Goal: Check status: Check status

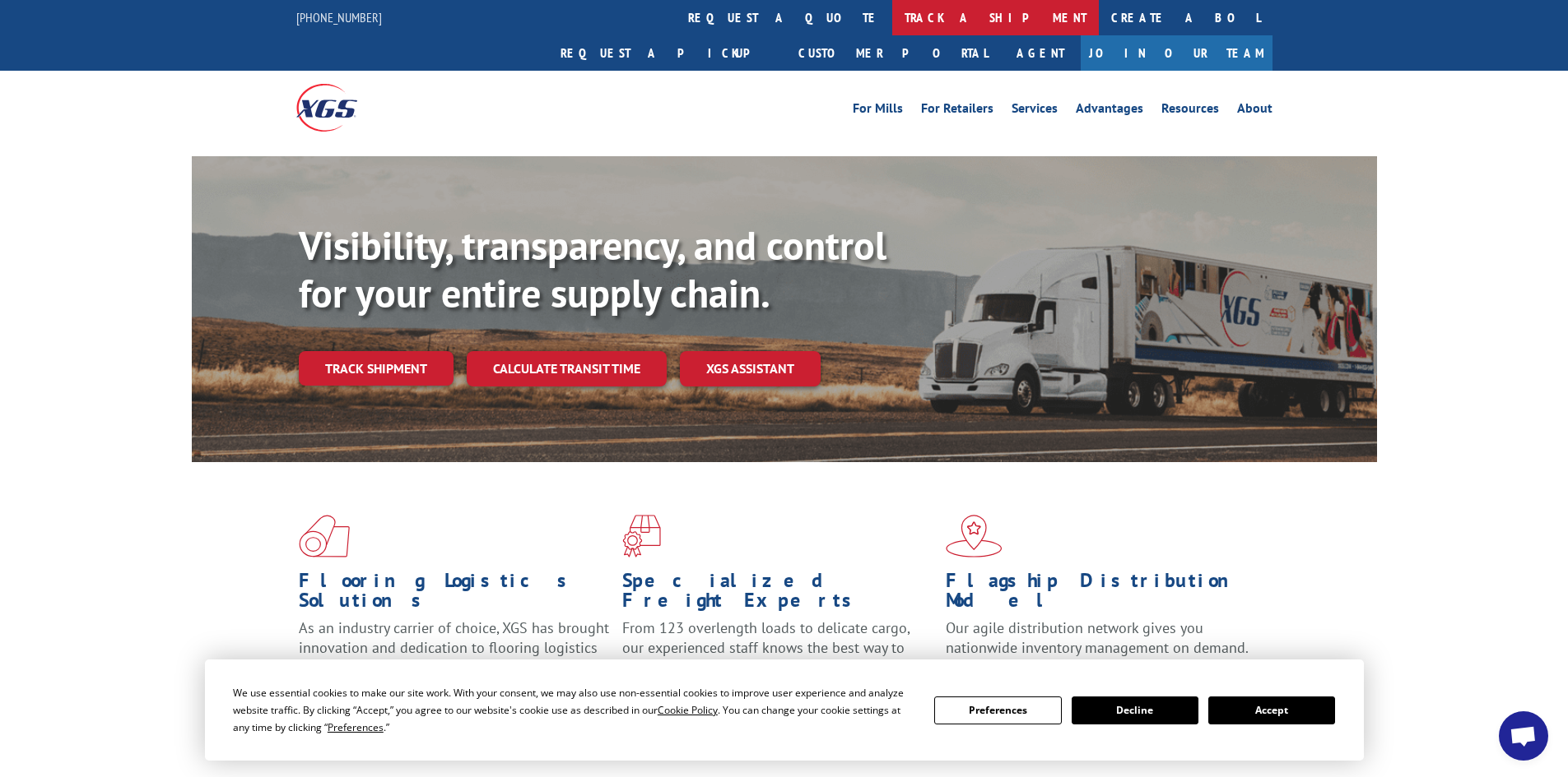
click at [892, 24] on link "track a shipment" at bounding box center [995, 17] width 207 height 35
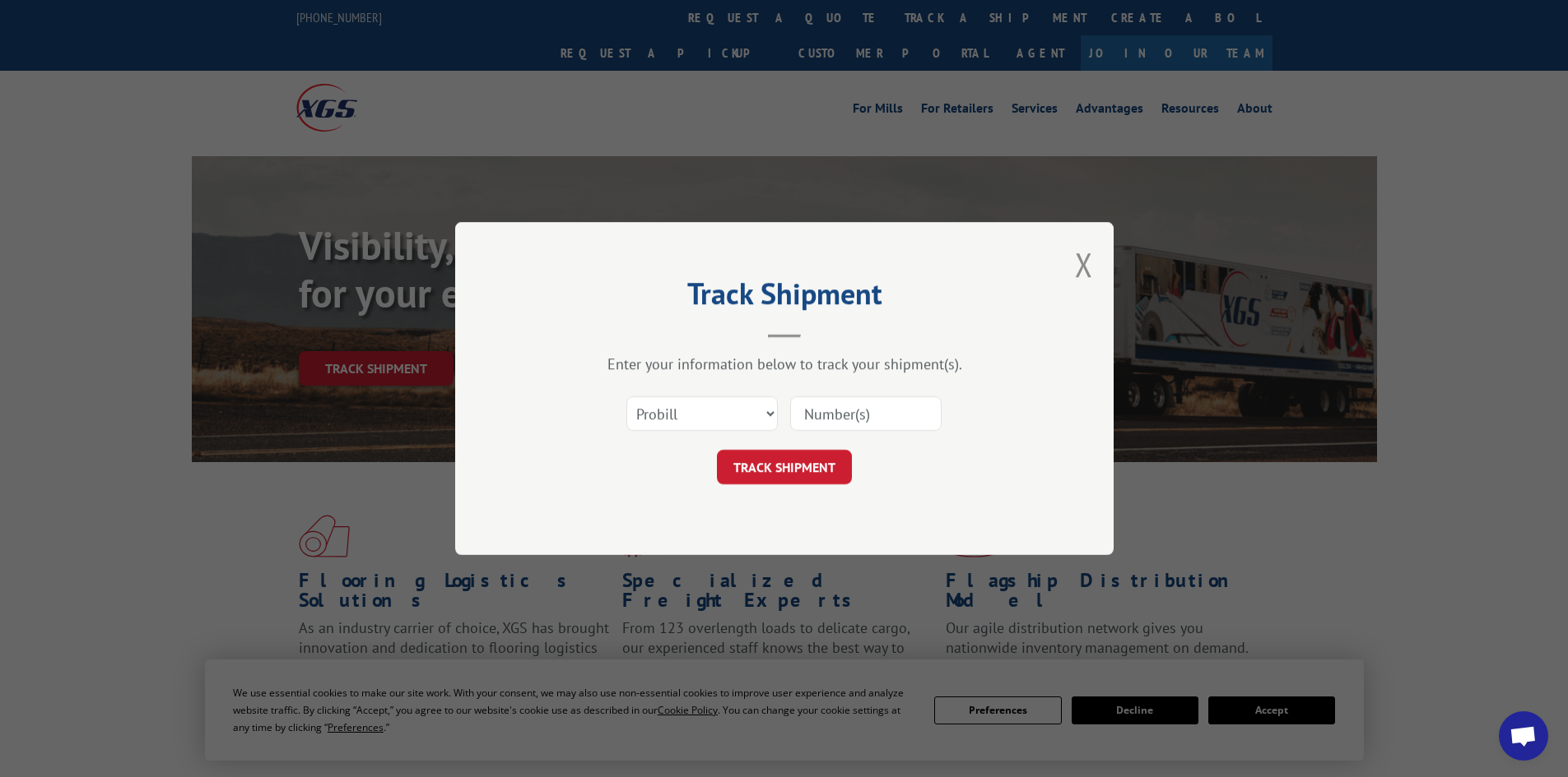
click at [851, 420] on input at bounding box center [866, 414] width 152 height 35
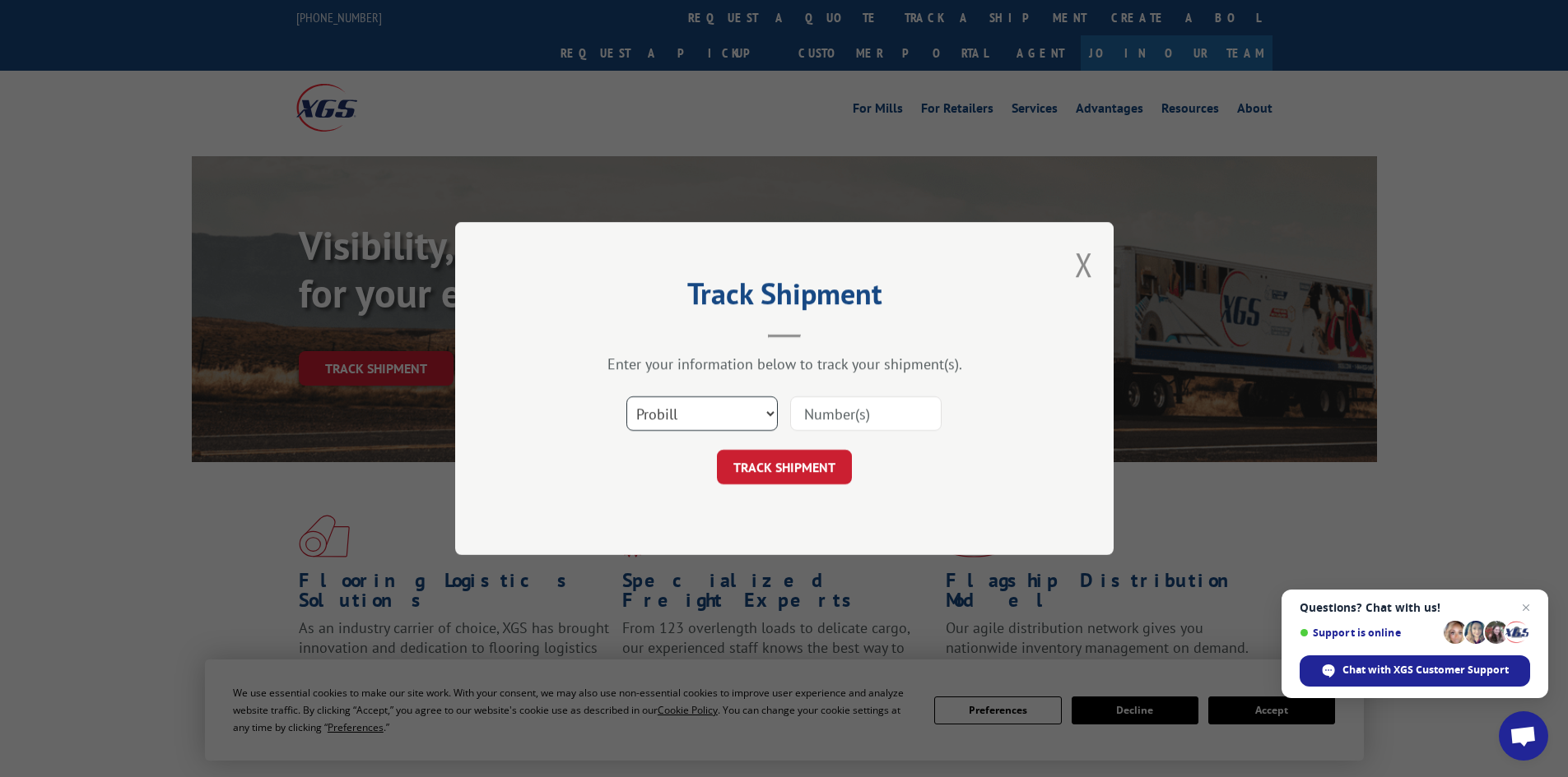
click at [673, 426] on select "Select category... Probill BOL PO" at bounding box center [702, 414] width 152 height 35
click at [864, 411] on input at bounding box center [866, 414] width 152 height 35
paste input "0094803524515263"
type input "0094803524515263"
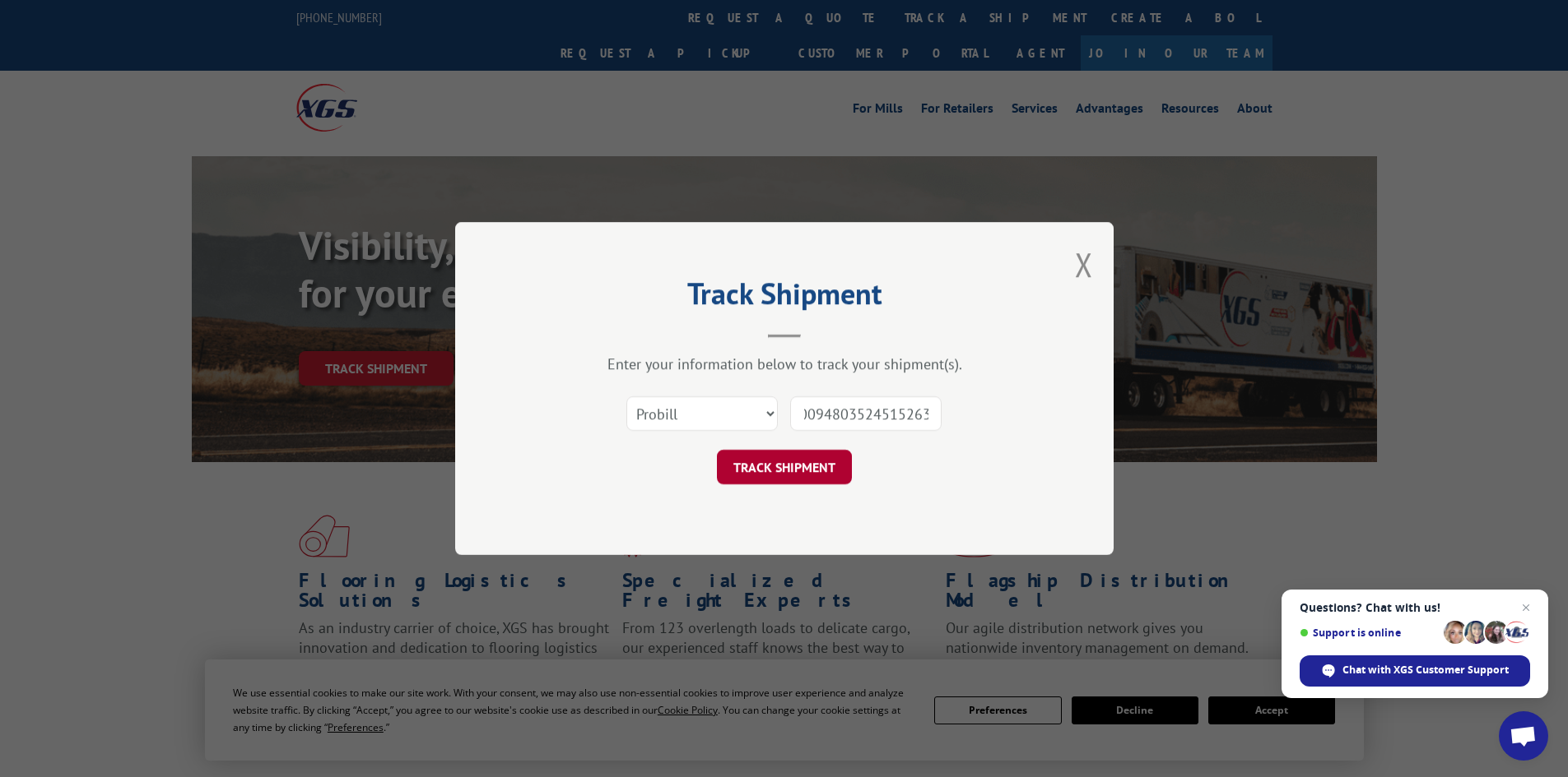
scroll to position [0, 0]
click at [812, 478] on button "TRACK SHIPMENT" at bounding box center [785, 467] width 135 height 35
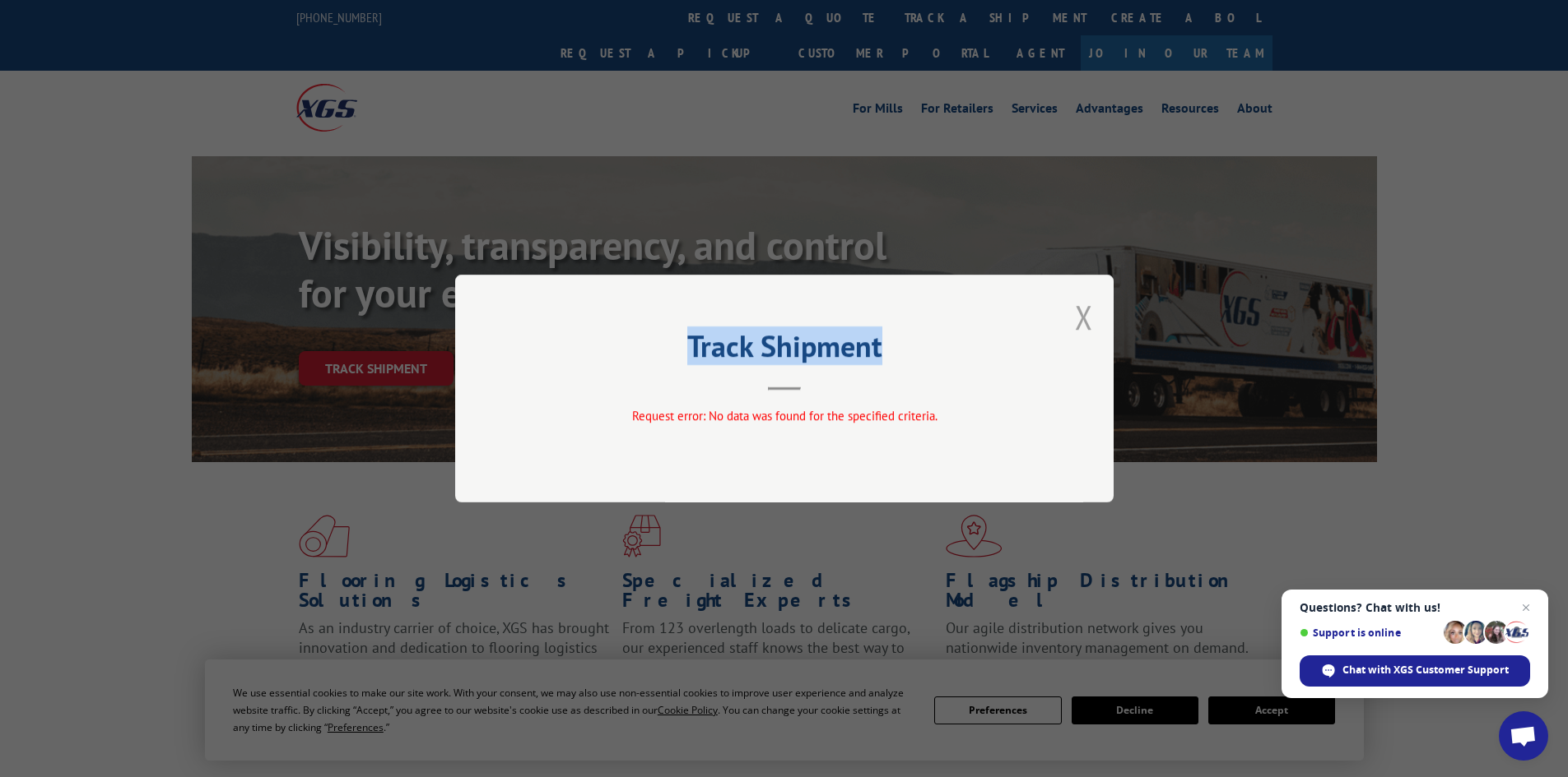
click at [1077, 307] on div "Track Shipment Request error: No data was found for the specified criteria." at bounding box center [784, 388] width 659 height 228
click at [1091, 322] on button "Close modal" at bounding box center [1084, 316] width 18 height 44
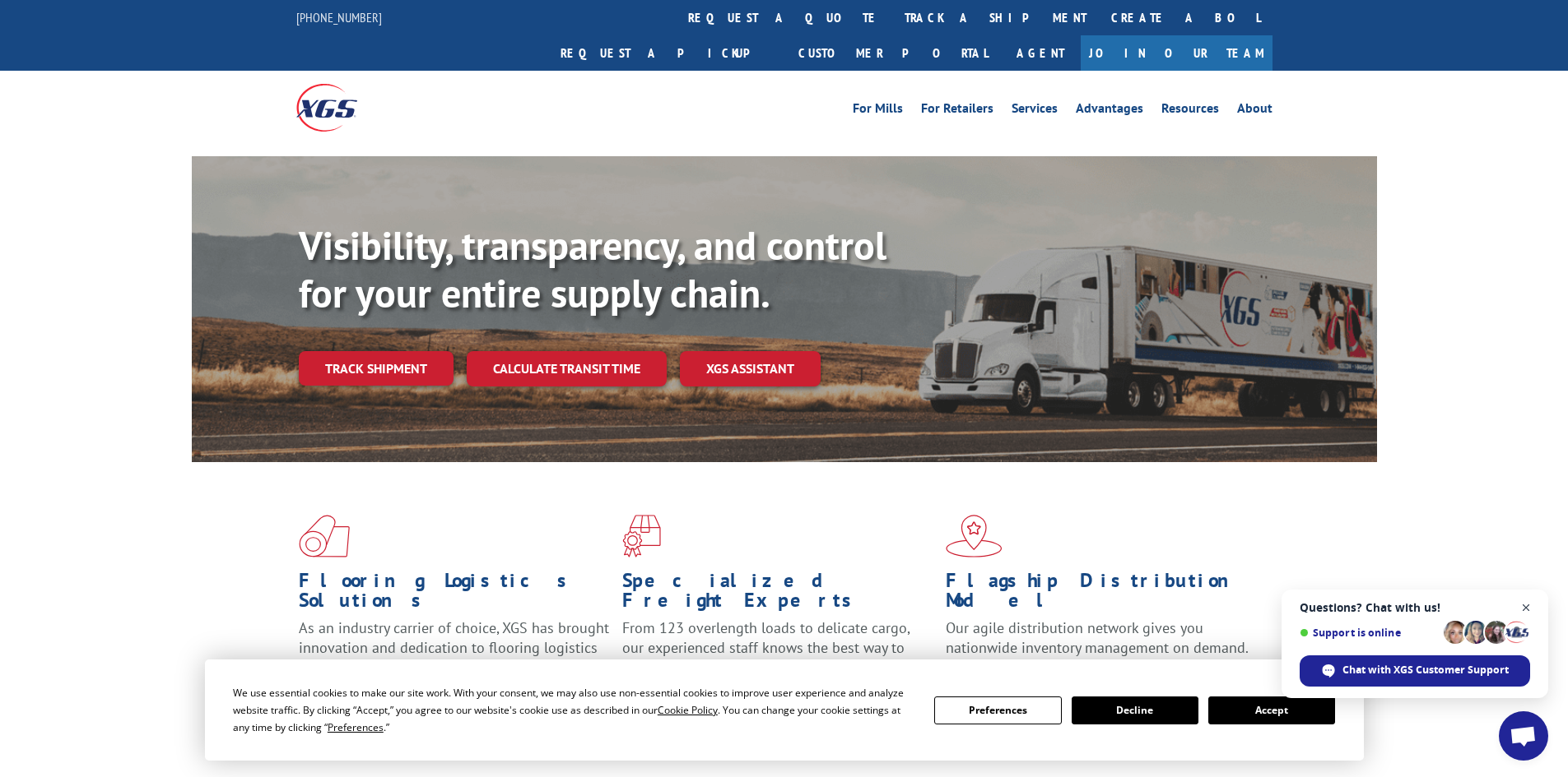
click at [1519, 601] on span "Close chat" at bounding box center [1526, 608] width 21 height 21
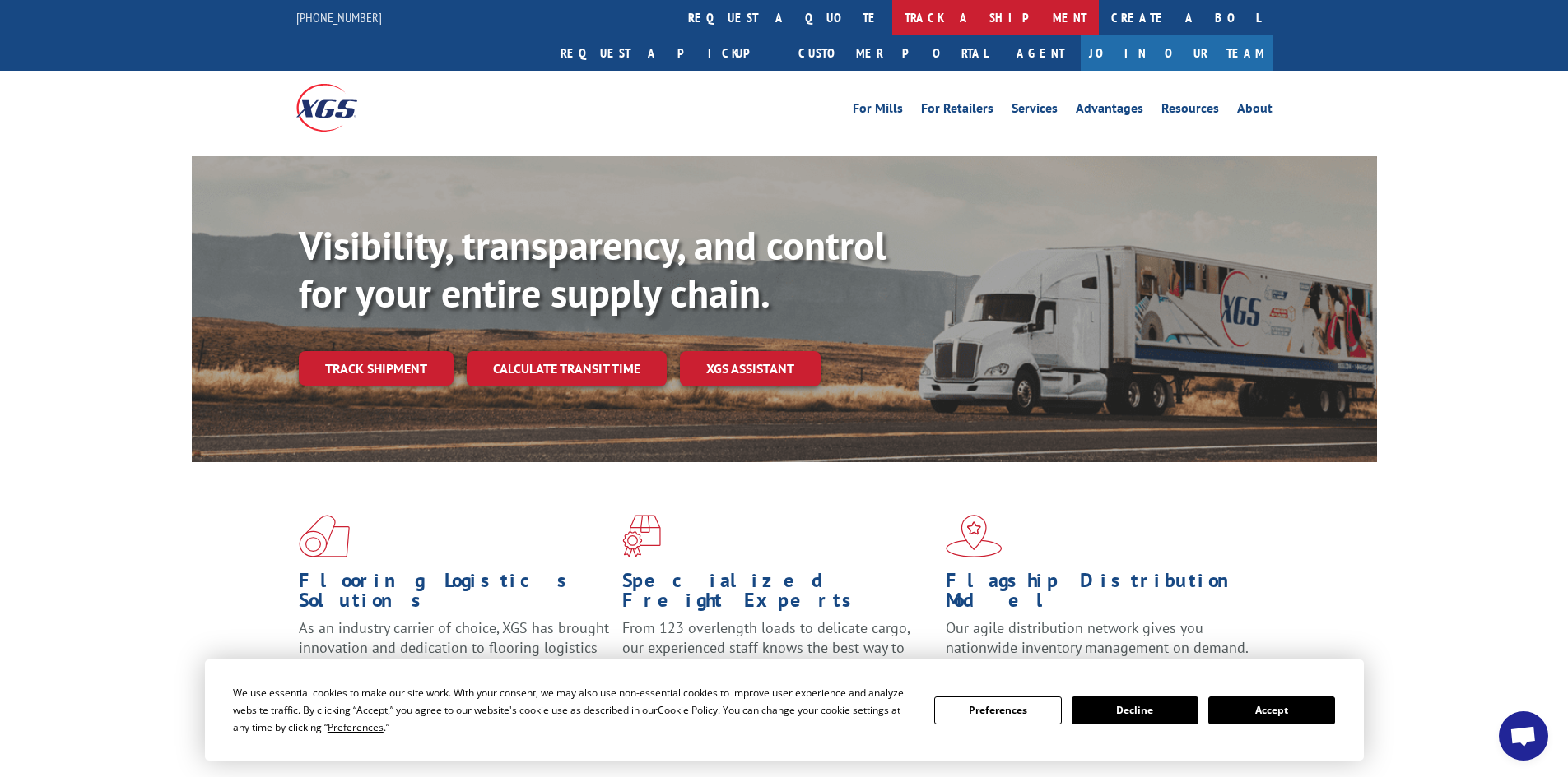
click at [892, 13] on link "track a shipment" at bounding box center [995, 17] width 207 height 35
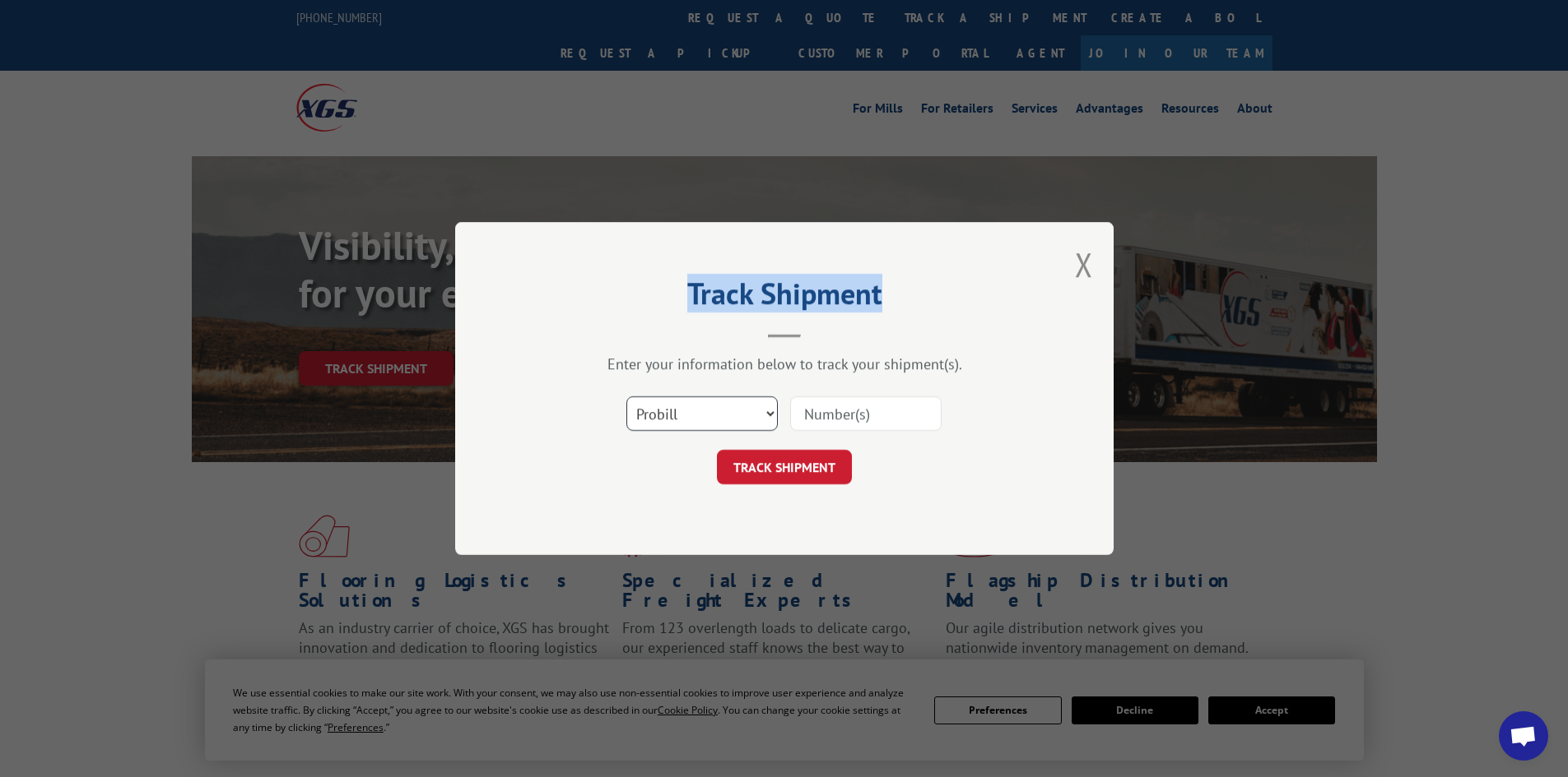
click at [693, 397] on select "Select category... Probill BOL PO" at bounding box center [702, 414] width 152 height 35
click at [829, 419] on input at bounding box center [866, 414] width 152 height 35
paste input "0094803524515263"
drag, startPoint x: 829, startPoint y: 465, endPoint x: 1156, endPoint y: 470, distance: 327.0
click at [1156, 470] on div "Track Shipment Enter your information below to track your shipment(s). Select c…" at bounding box center [784, 388] width 1568 height 777
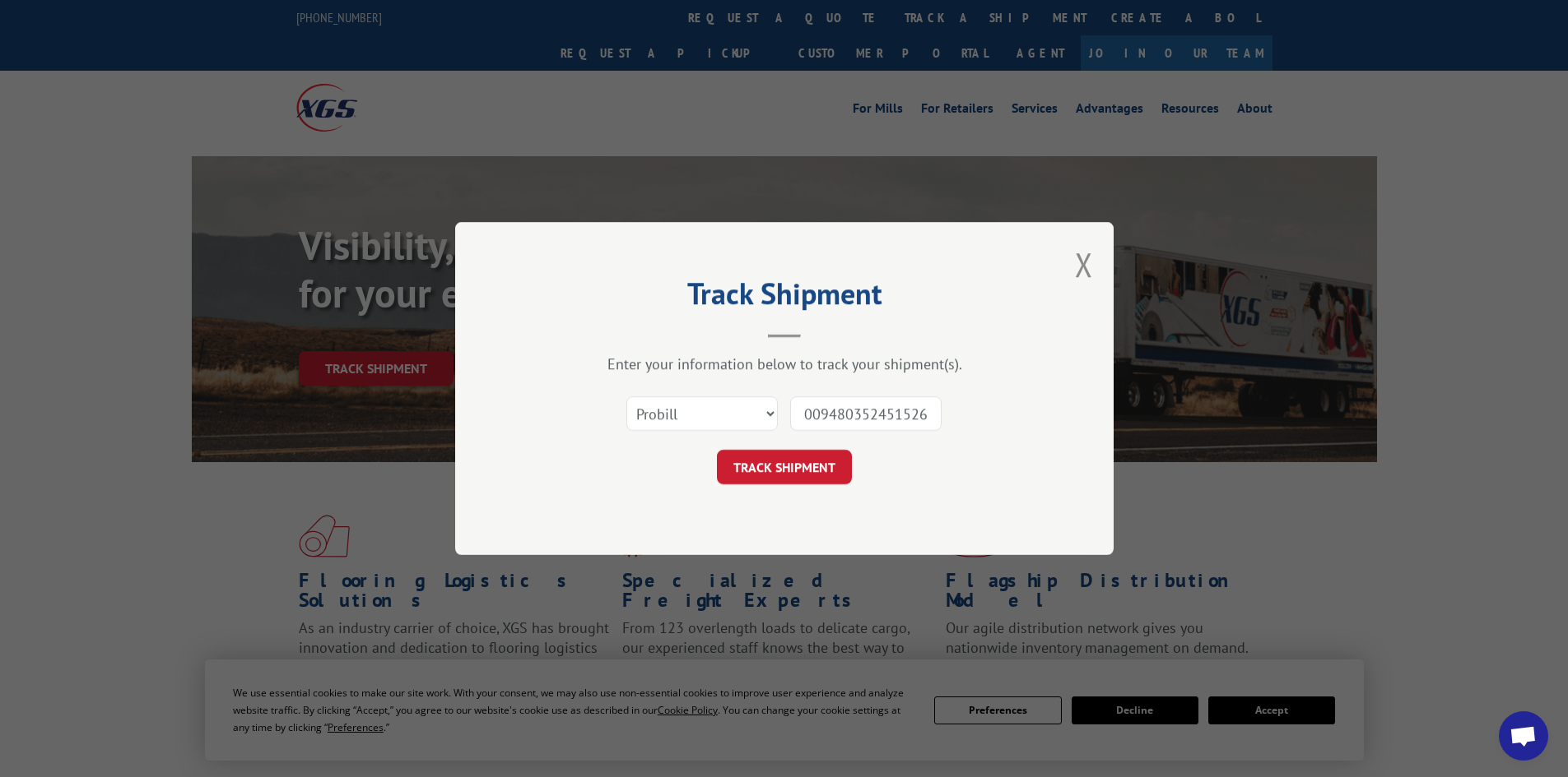
click at [910, 433] on div "0094803524515263" at bounding box center [866, 414] width 152 height 38
click at [908, 433] on div "Select category... Probill BOL PO 0094803524515263" at bounding box center [784, 414] width 494 height 54
click at [892, 400] on input "0094803524515263" at bounding box center [866, 414] width 152 height 35
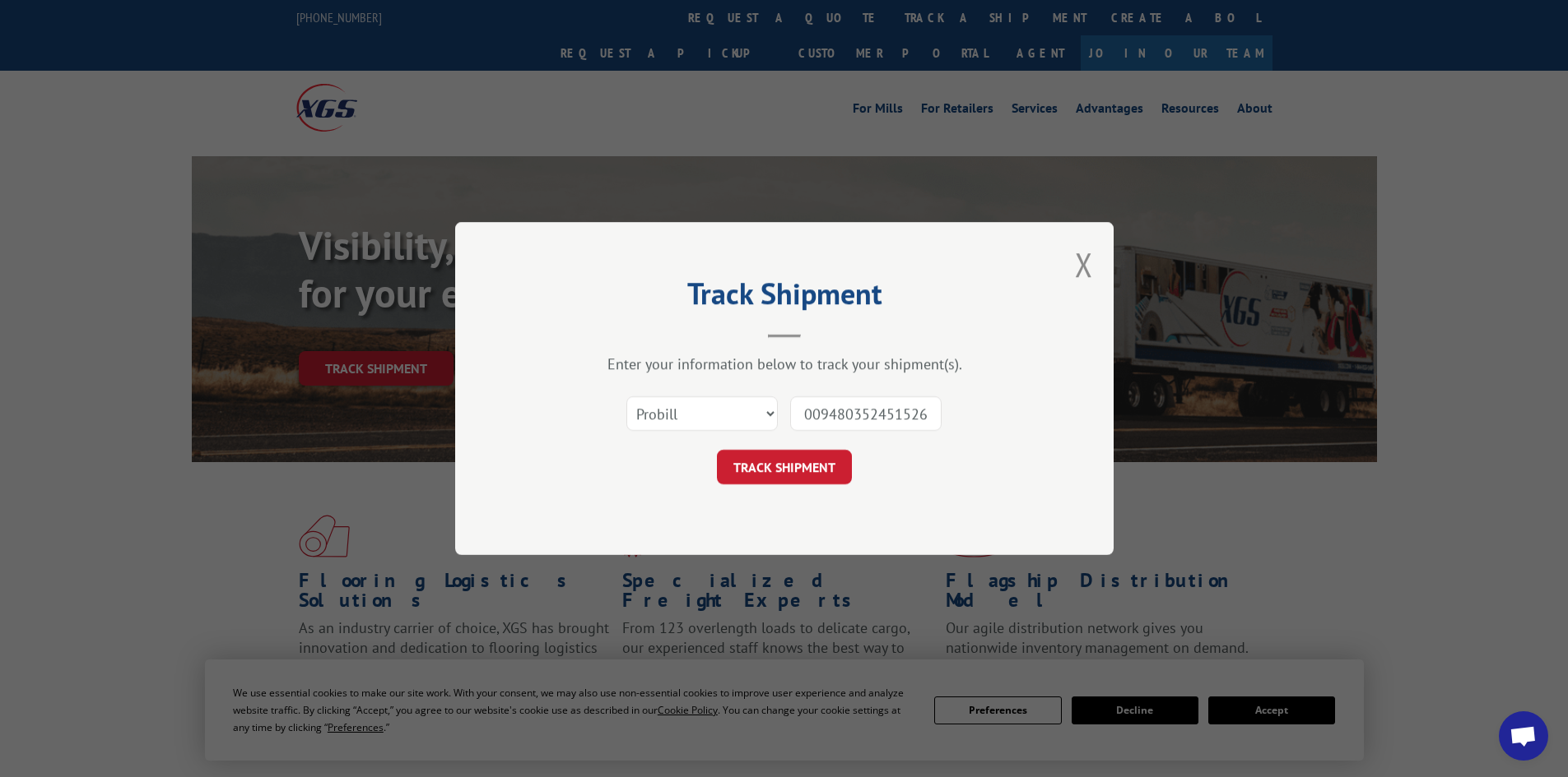
paste input "17341966"
type input "17341966"
click at [805, 475] on button "TRACK SHIPMENT" at bounding box center [785, 467] width 135 height 35
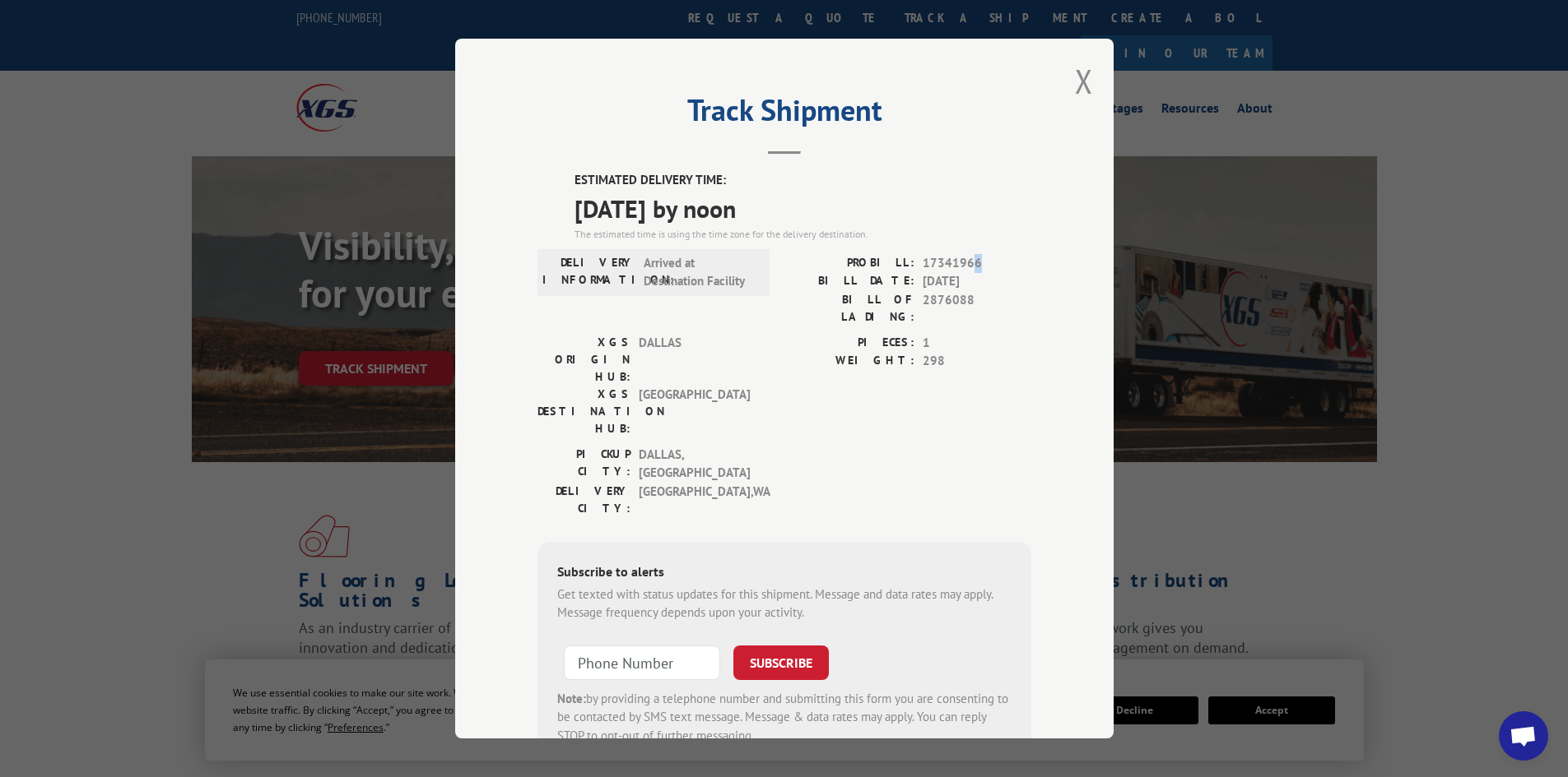
click at [966, 256] on span "17341966" at bounding box center [977, 263] width 109 height 19
click at [971, 259] on span "17341966" at bounding box center [977, 263] width 109 height 19
drag, startPoint x: 970, startPoint y: 264, endPoint x: 860, endPoint y: 260, distance: 110.1
click at [860, 260] on div "PROBILL: 17341966" at bounding box center [908, 263] width 247 height 19
copy div "PROBILL: 17341966"
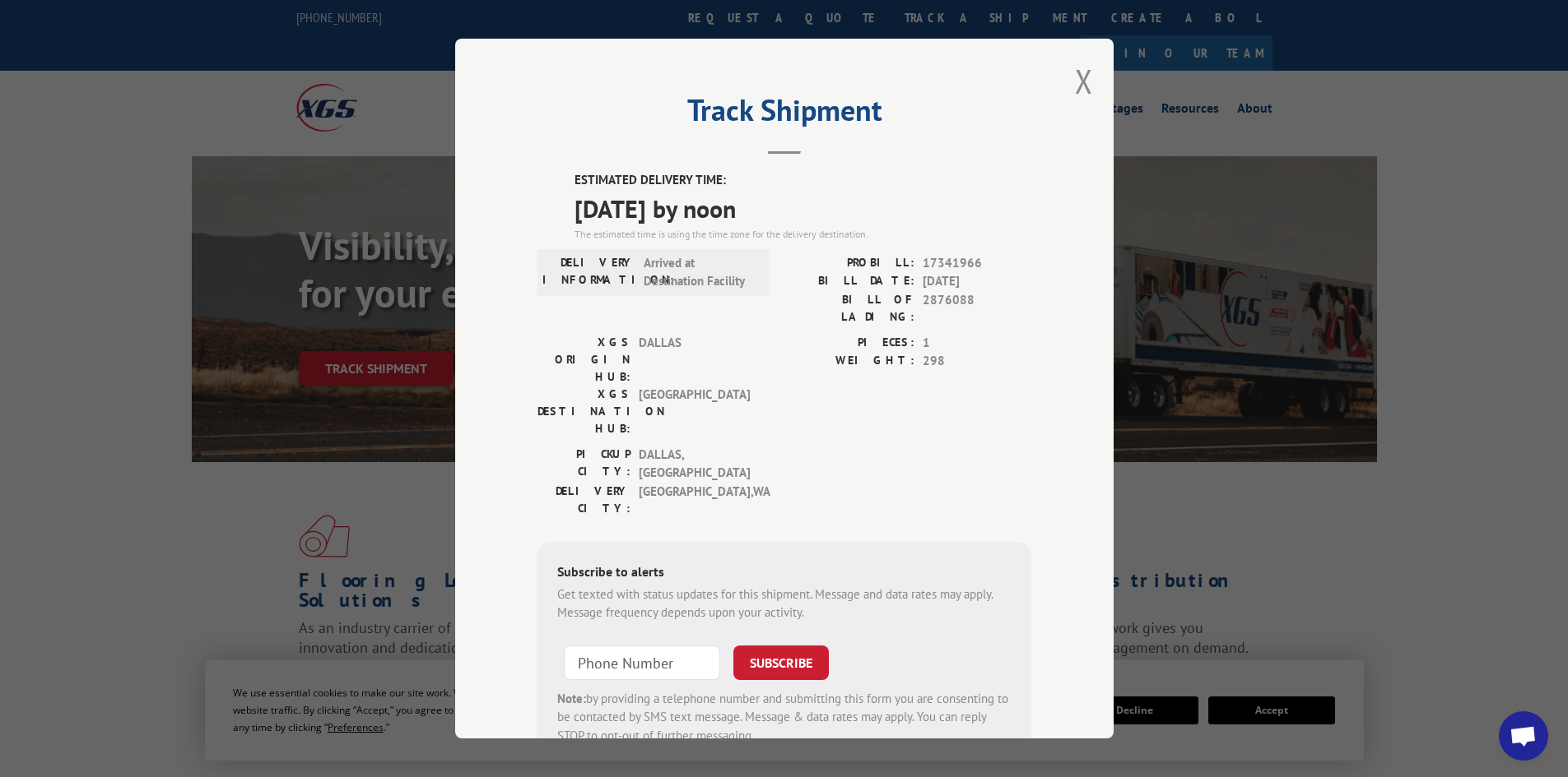
click at [245, 38] on div "Track Shipment ESTIMATED DELIVERY TIME: [DATE] by noon The estimated time is us…" at bounding box center [784, 388] width 1568 height 777
click at [1082, 80] on button "Close modal" at bounding box center [1084, 81] width 18 height 44
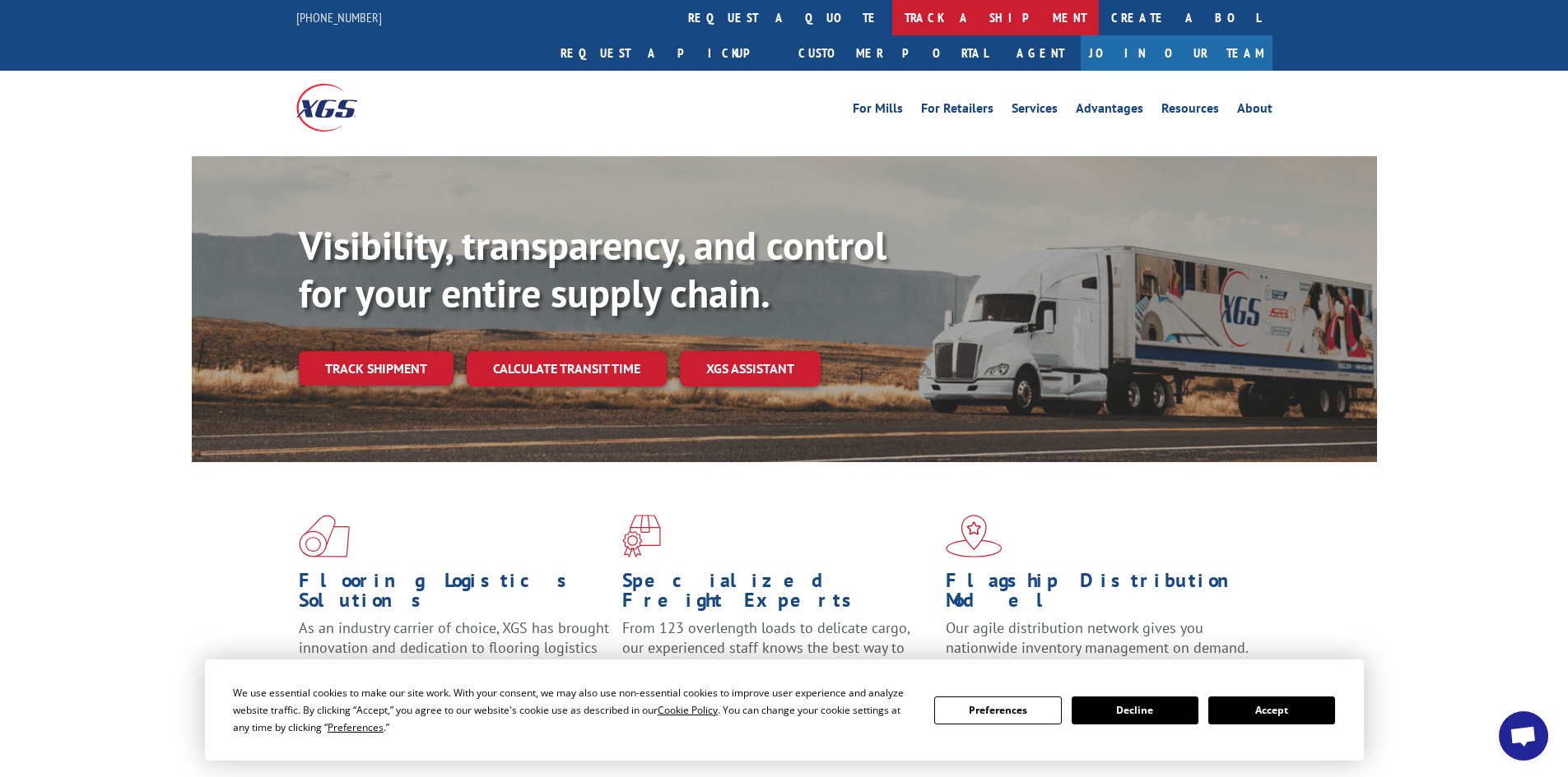
click at [892, 21] on link "track a shipment" at bounding box center [995, 17] width 207 height 35
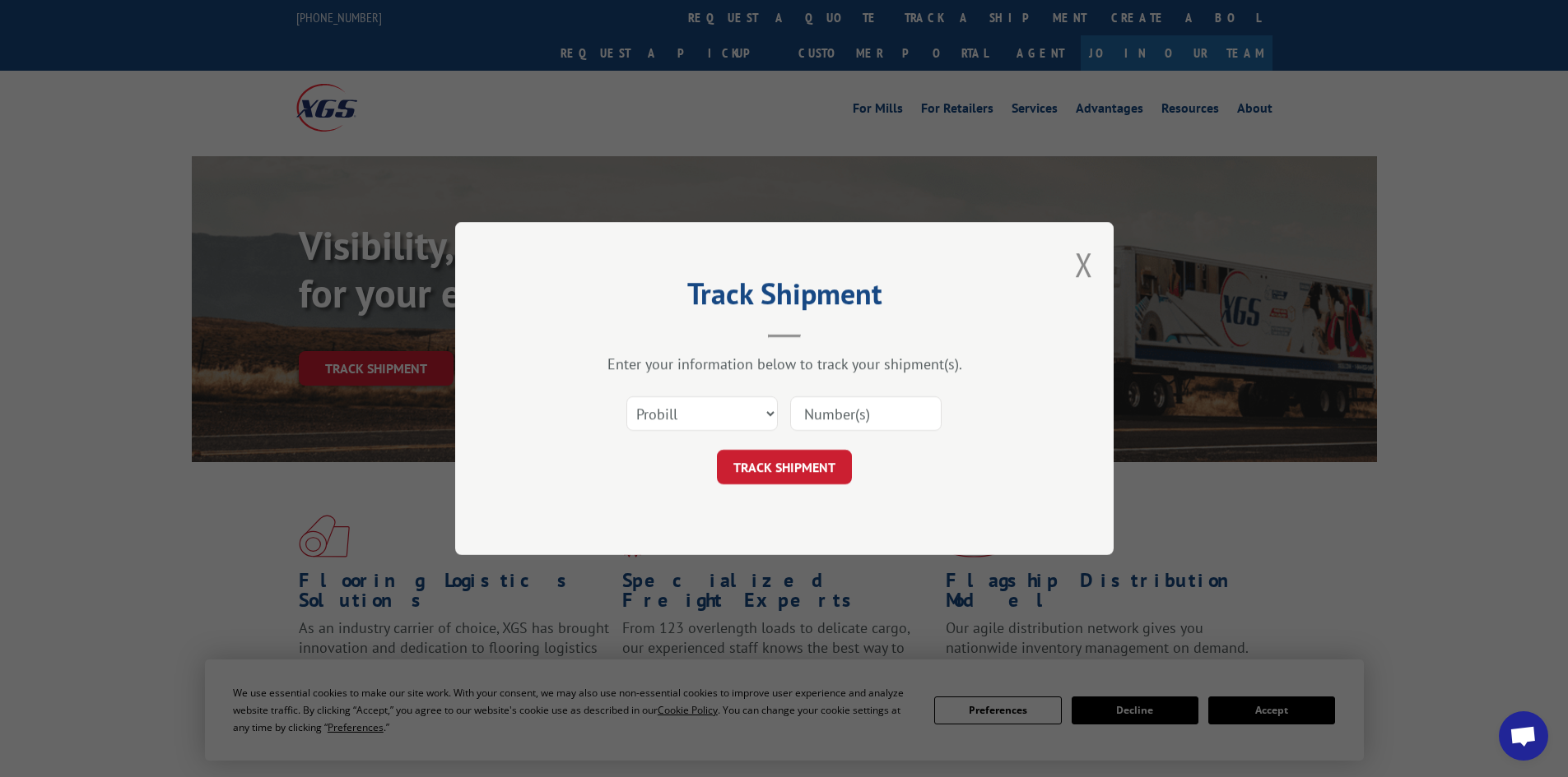
click at [820, 404] on input at bounding box center [866, 414] width 152 height 35
paste input "17341966"
type input "17341966"
click at [826, 477] on button "TRACK SHIPMENT" at bounding box center [785, 467] width 135 height 35
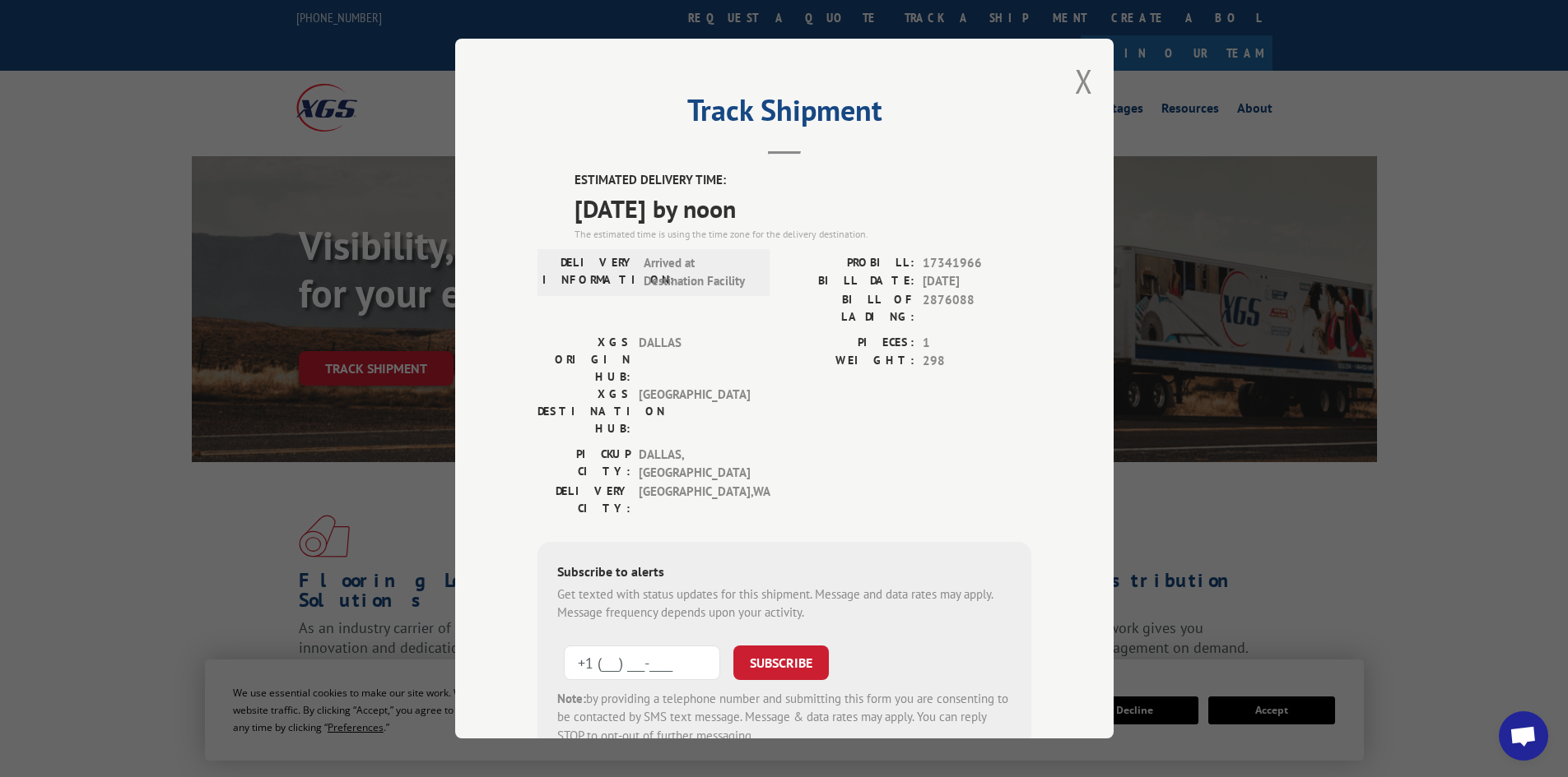
click at [628, 646] on input "+1 (___) ___-____" at bounding box center [642, 663] width 157 height 35
type input "[PHONE_NUMBER]"
click at [812, 646] on button "SUBSCRIBE" at bounding box center [782, 663] width 96 height 35
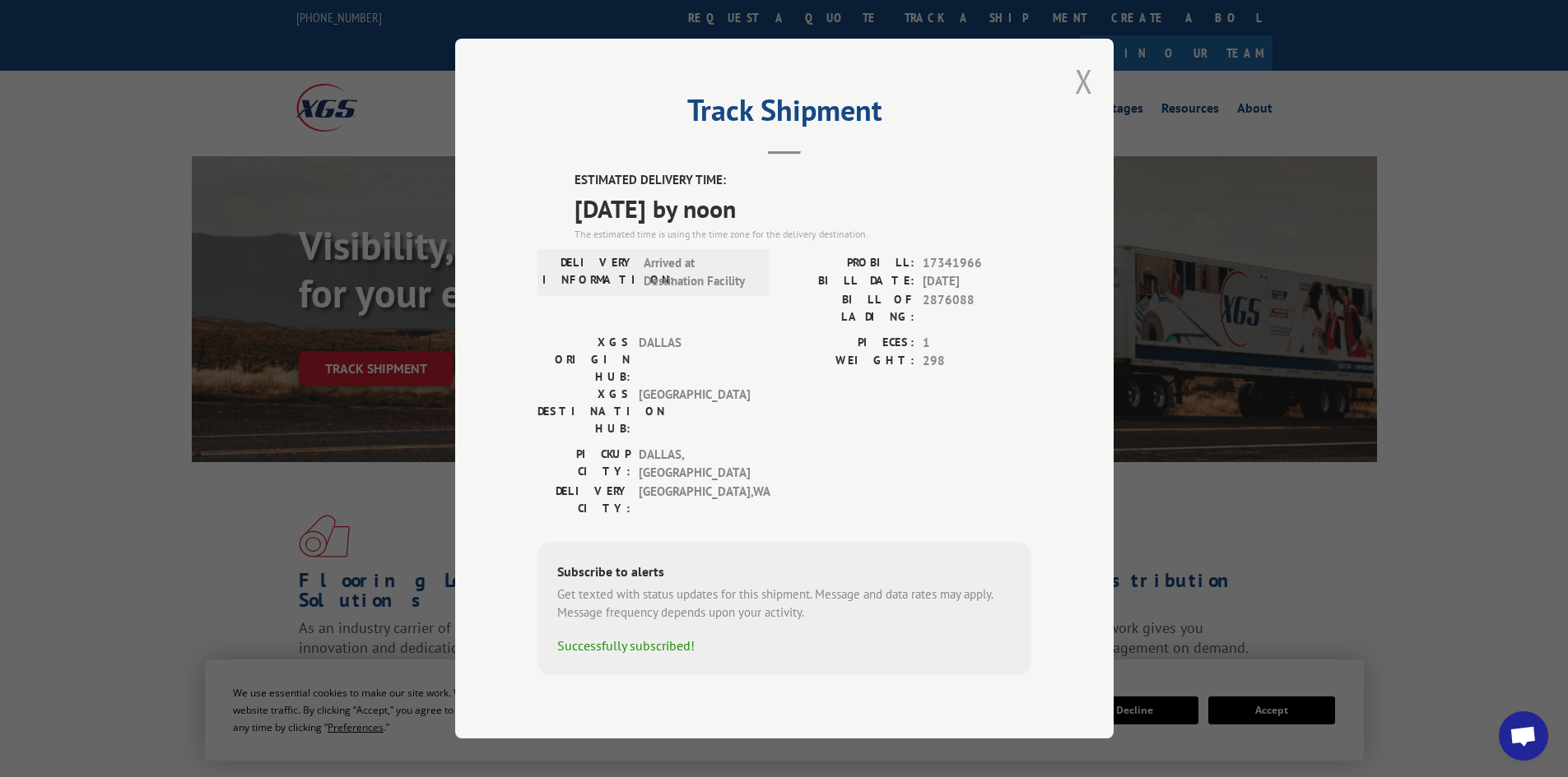
click at [1082, 97] on button "Close modal" at bounding box center [1084, 81] width 18 height 44
